Goal: Information Seeking & Learning: Find specific fact

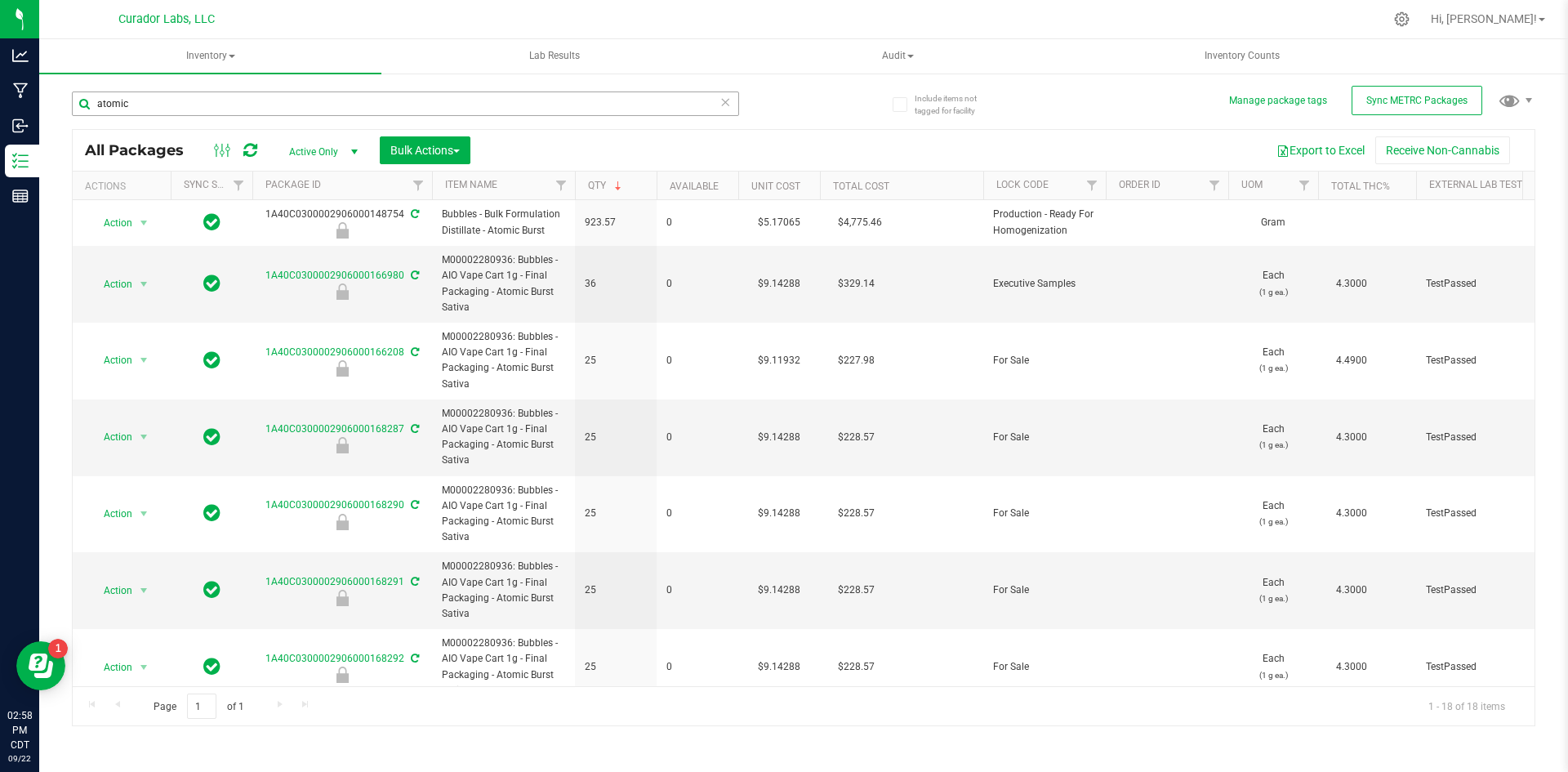
click at [438, 107] on input "atomic" at bounding box center [405, 103] width 667 height 25
click at [209, 45] on span "Inventory" at bounding box center [210, 57] width 342 height 35
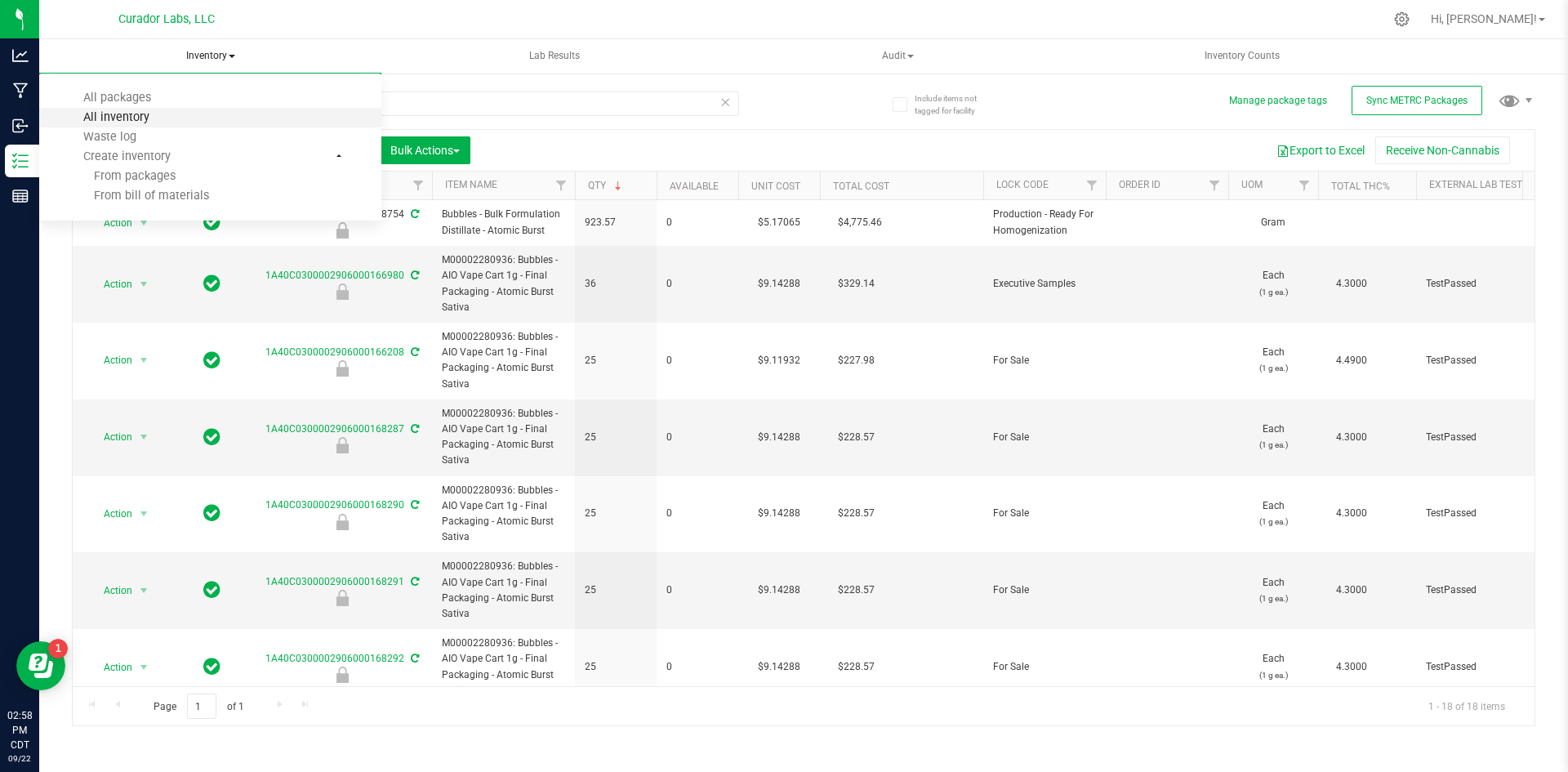
click at [147, 119] on span "All inventory" at bounding box center [116, 117] width 110 height 14
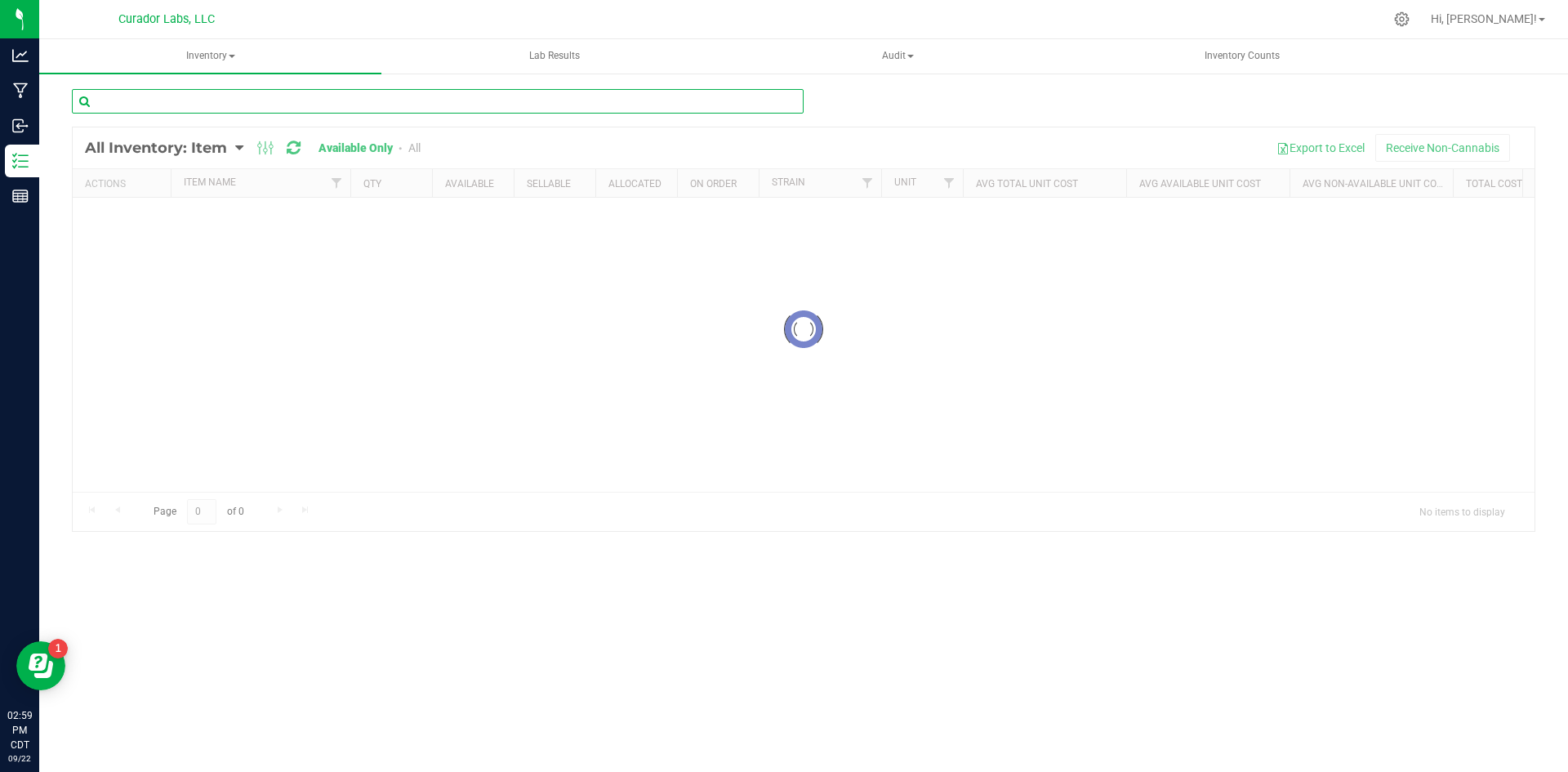
click at [225, 99] on input "text" at bounding box center [438, 101] width 732 height 25
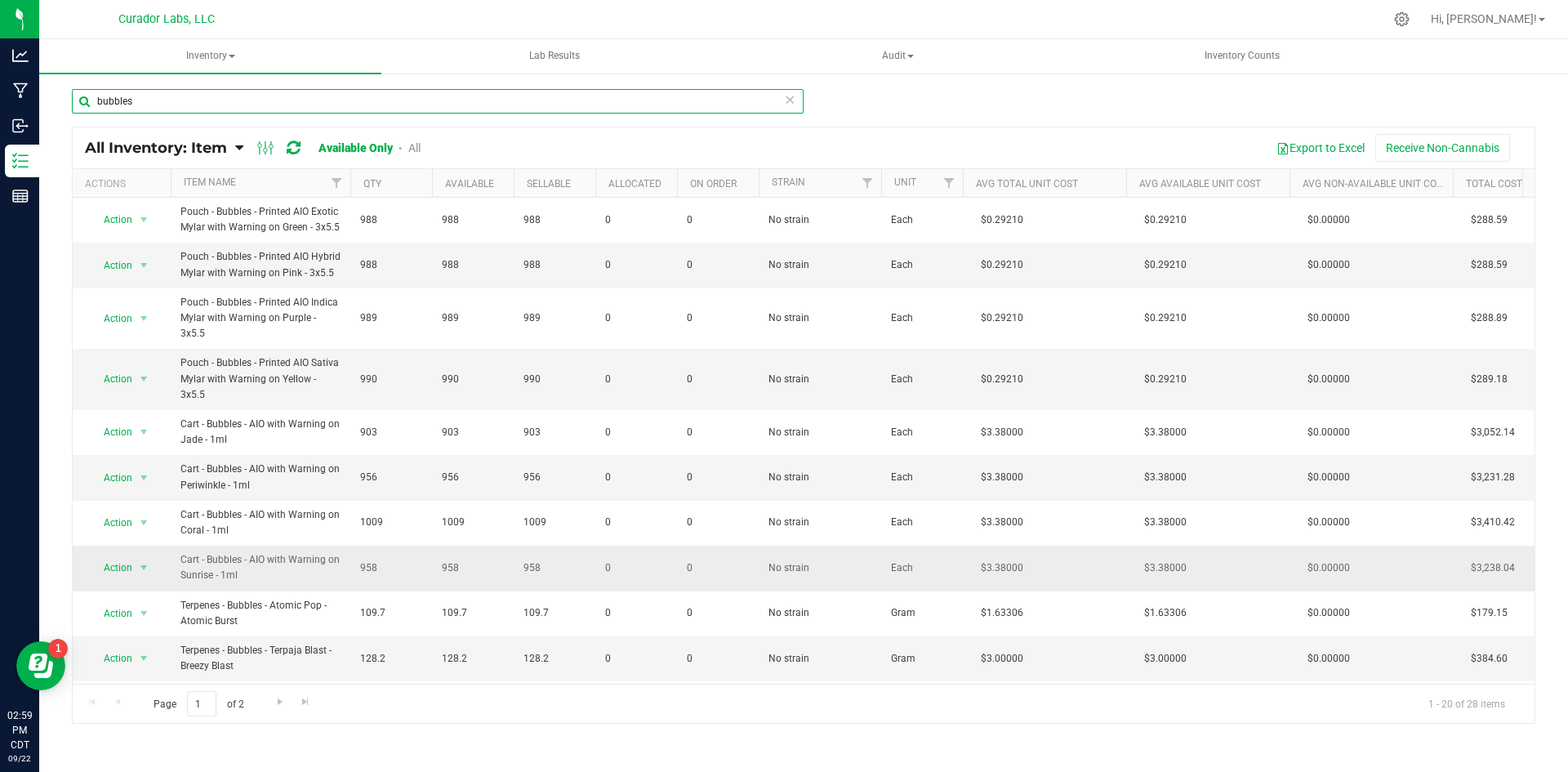
type input "bubbles"
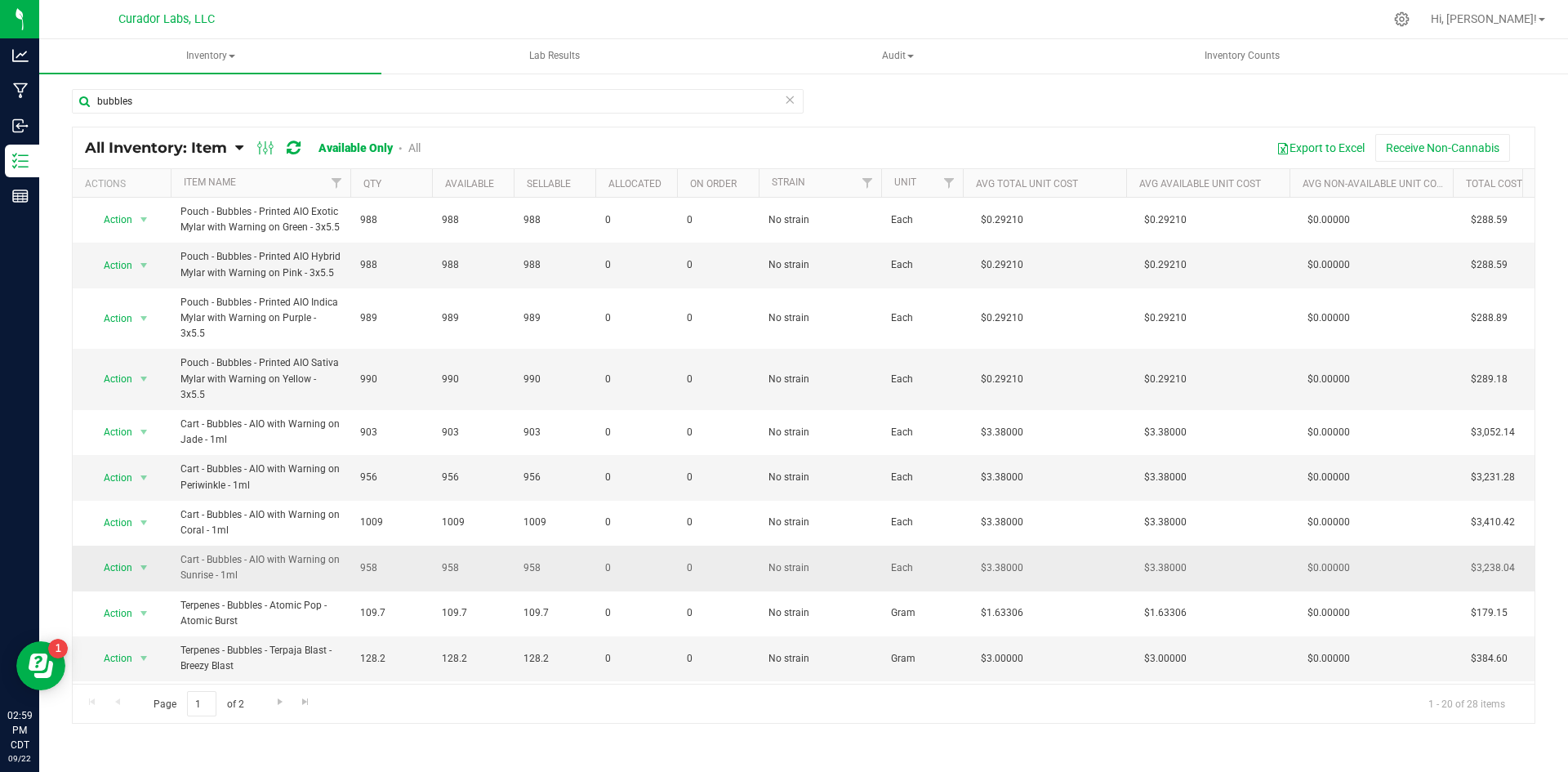
drag, startPoint x: 248, startPoint y: 547, endPoint x: 171, endPoint y: 531, distance: 78.6
click at [171, 546] on td "Cart - Bubbles - AIO with Warning on Sunrise - 1ml" at bounding box center [260, 568] width 180 height 45
copy span "Cart - Bubbles - AIO with Warning on Sunrise - 1ml"
